Goal: Information Seeking & Learning: Learn about a topic

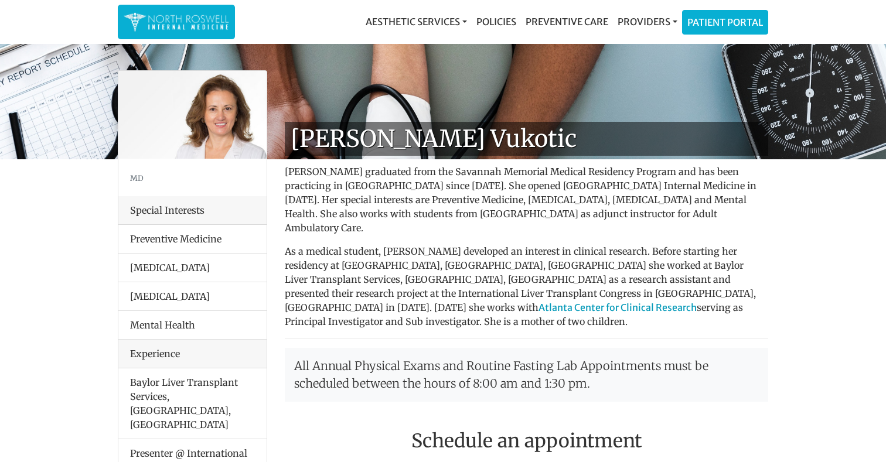
click at [178, 24] on img at bounding box center [176, 22] width 105 height 23
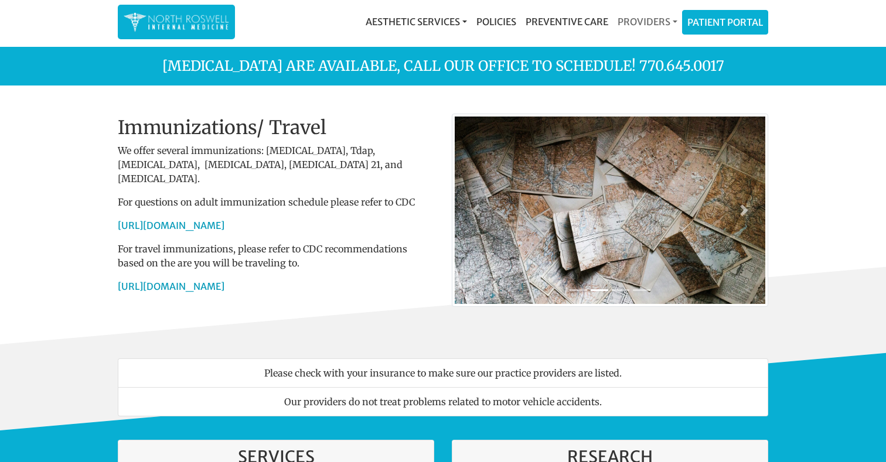
click at [654, 22] on link "Providers" at bounding box center [647, 21] width 69 height 23
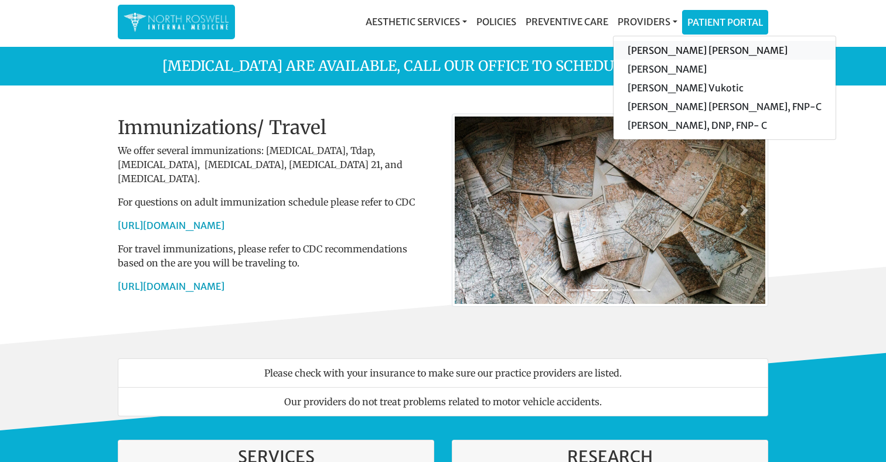
click at [658, 49] on link "[PERSON_NAME] [PERSON_NAME]" at bounding box center [724, 50] width 222 height 19
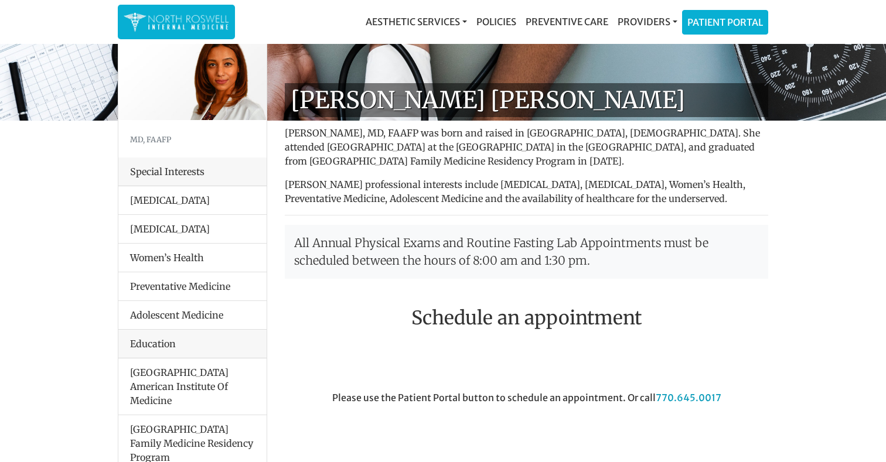
scroll to position [39, 0]
click at [646, 20] on link "Providers" at bounding box center [647, 21] width 69 height 23
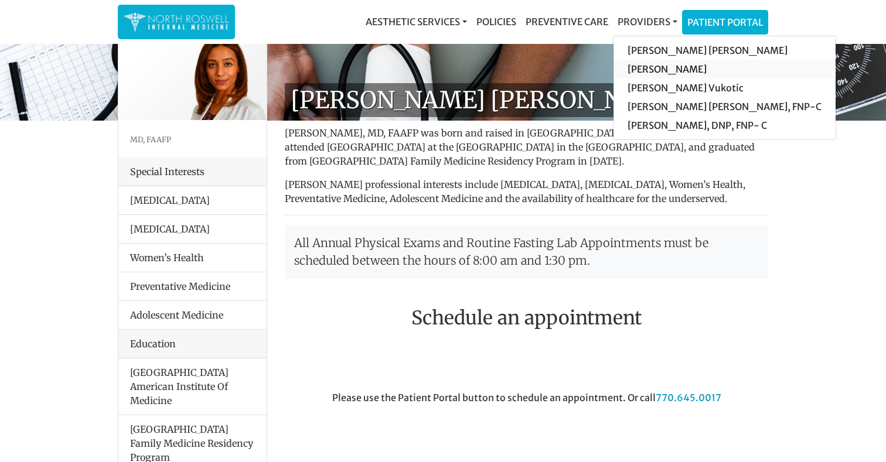
click at [664, 67] on link "[PERSON_NAME]" at bounding box center [724, 69] width 222 height 19
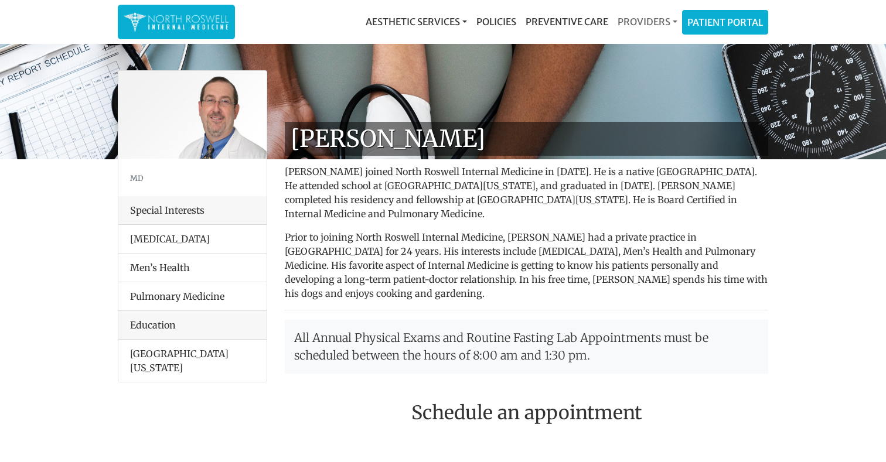
click at [651, 19] on link "Providers" at bounding box center [647, 21] width 69 height 23
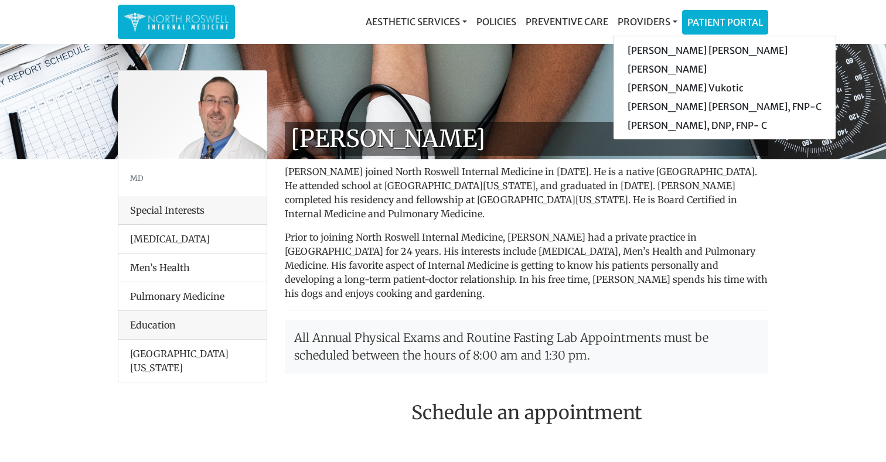
click at [489, 220] on p "Dr. George Kanes joined North Roswell Internal Medicine in 2014. He is a native…" at bounding box center [526, 193] width 483 height 56
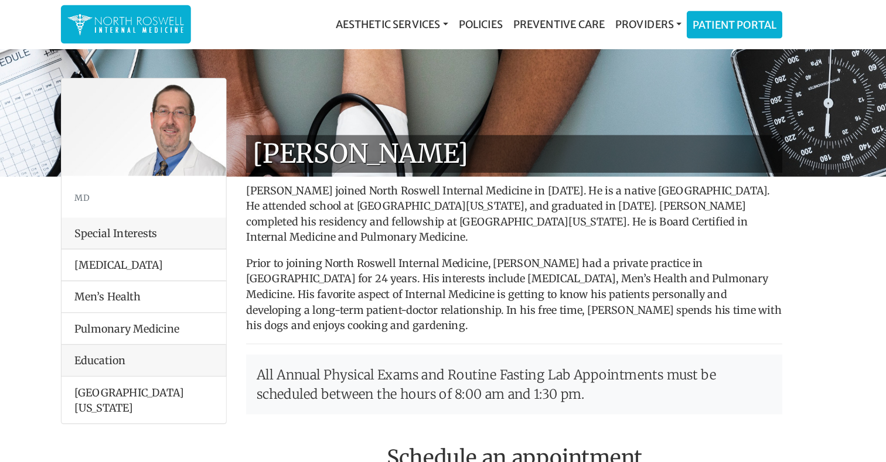
click at [140, 16] on img at bounding box center [176, 22] width 105 height 23
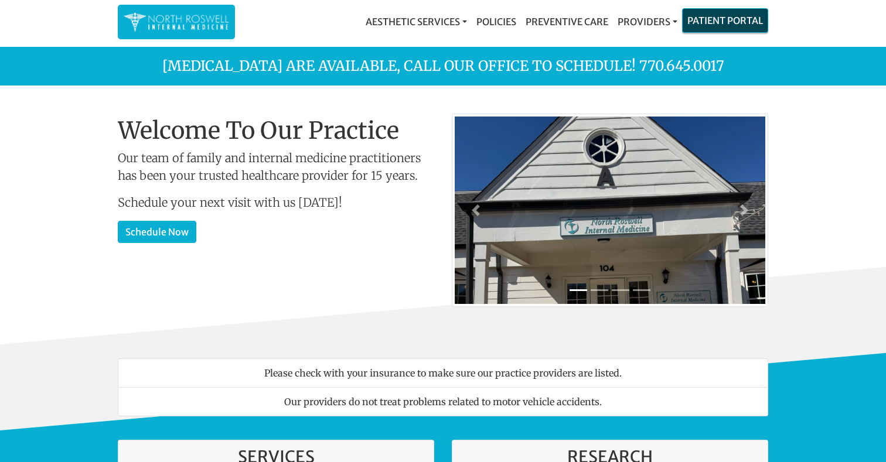
click at [731, 25] on link "Patient Portal" at bounding box center [725, 20] width 85 height 23
